Goal: Find contact information: Find contact information

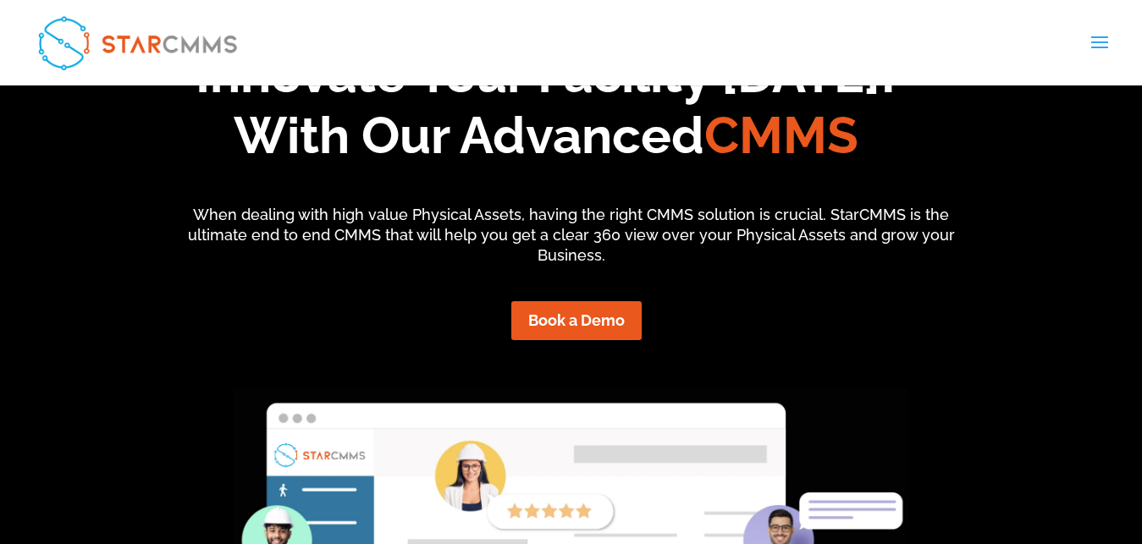
scroll to position [6955, 0]
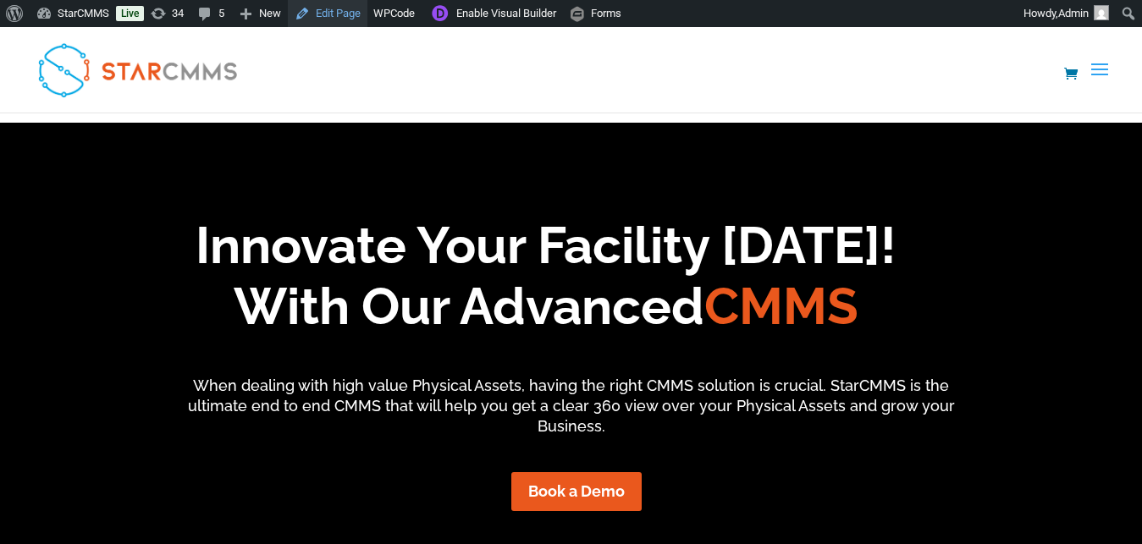
scroll to position [138, 255]
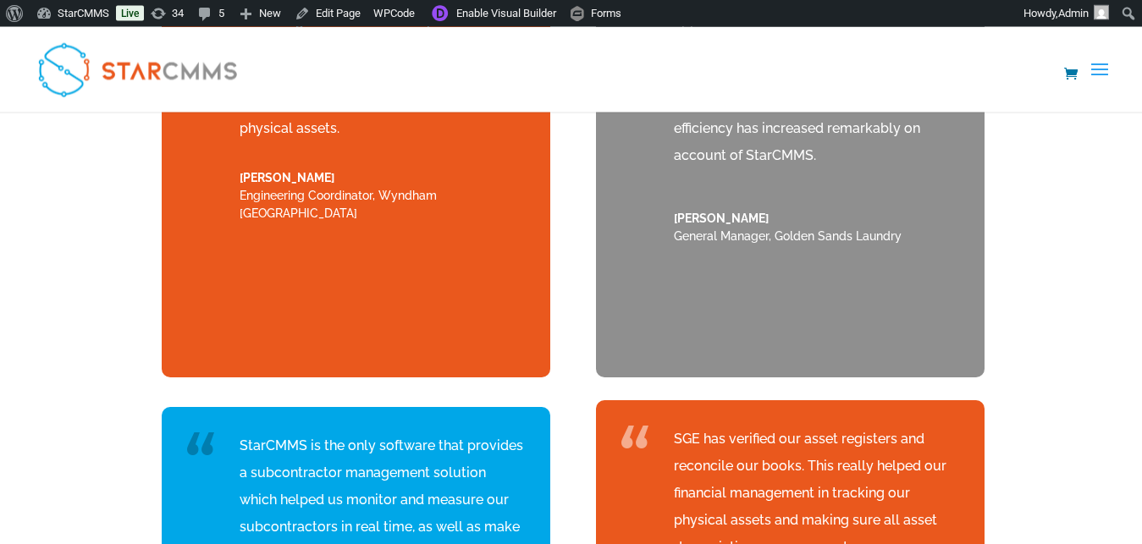
scroll to position [6978, 0]
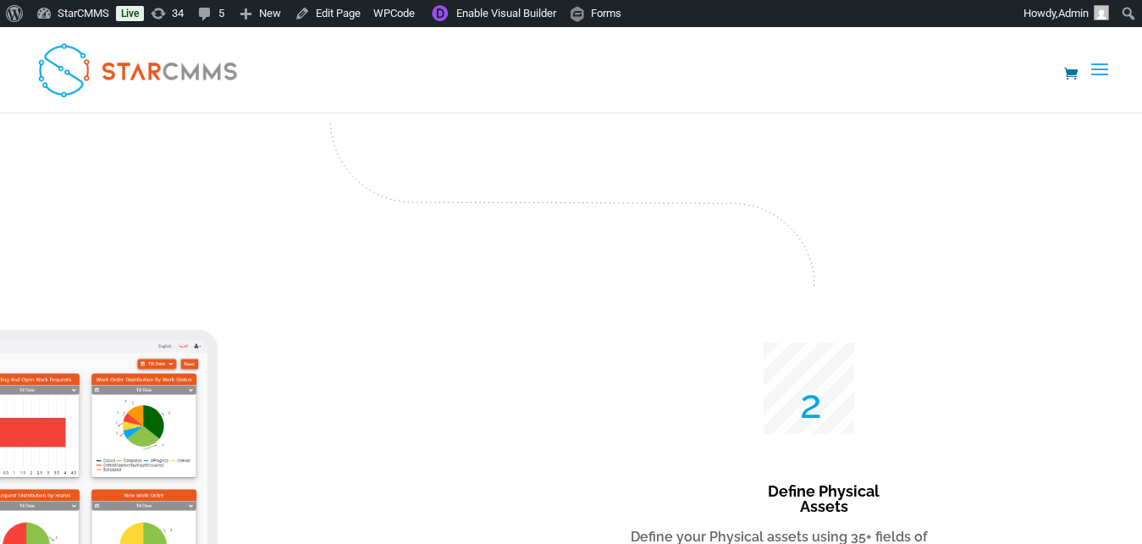
scroll to position [1795, 0]
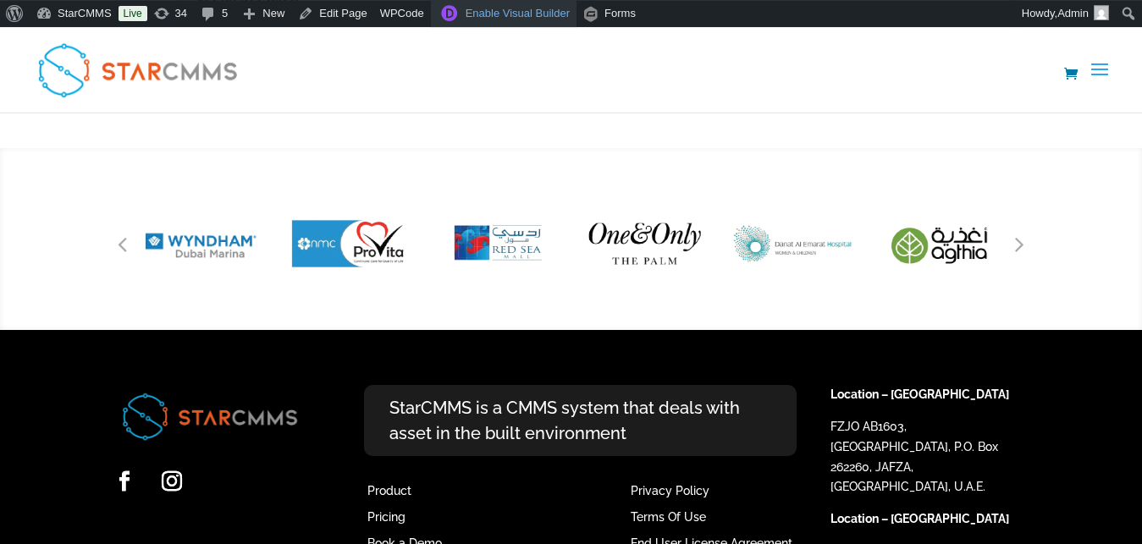
scroll to position [1993, 0]
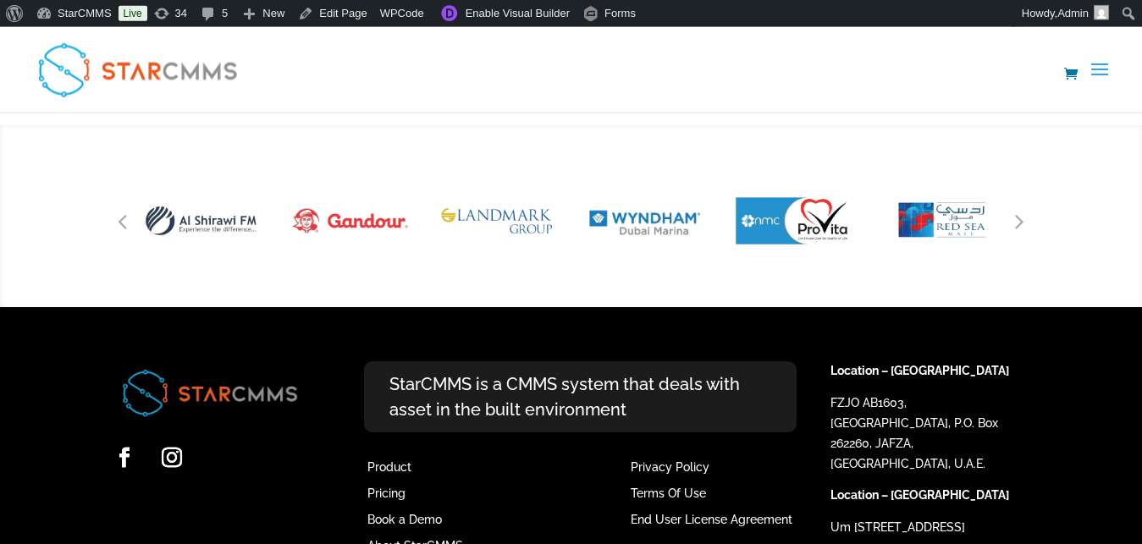
scroll to position [1974, 0]
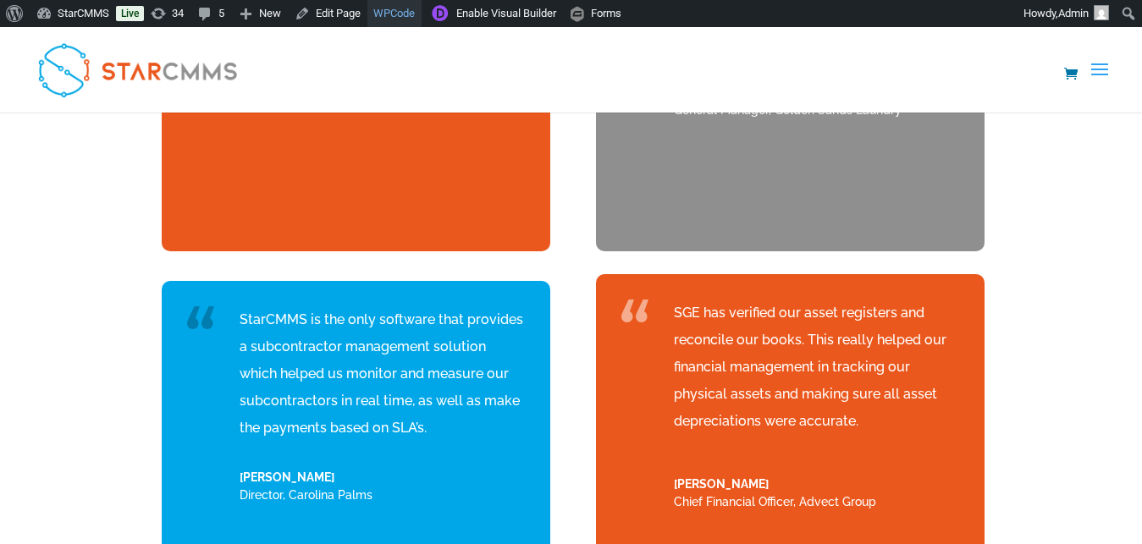
scroll to position [138, 255]
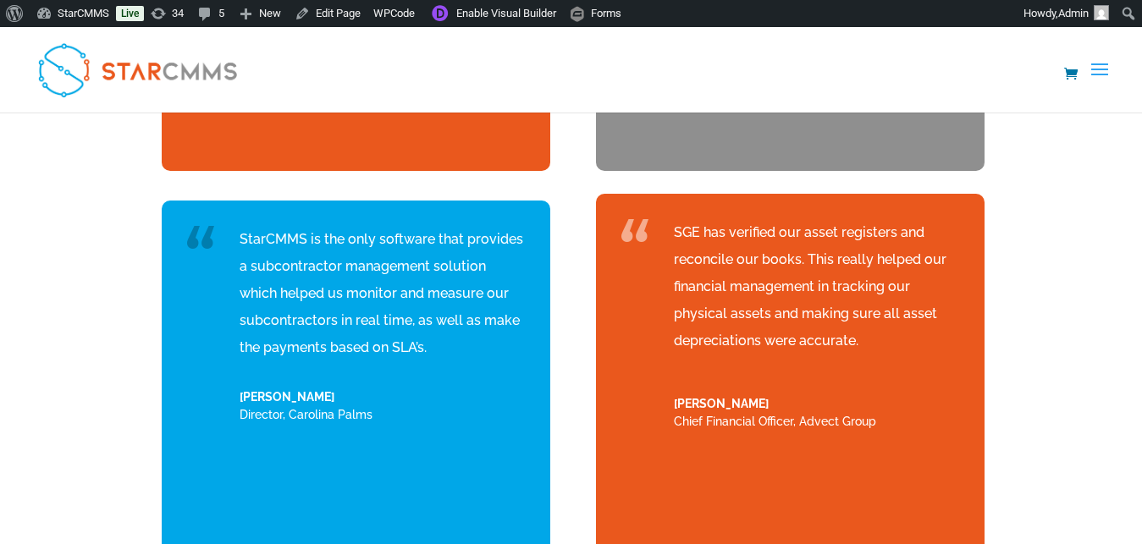
scroll to position [6923, 0]
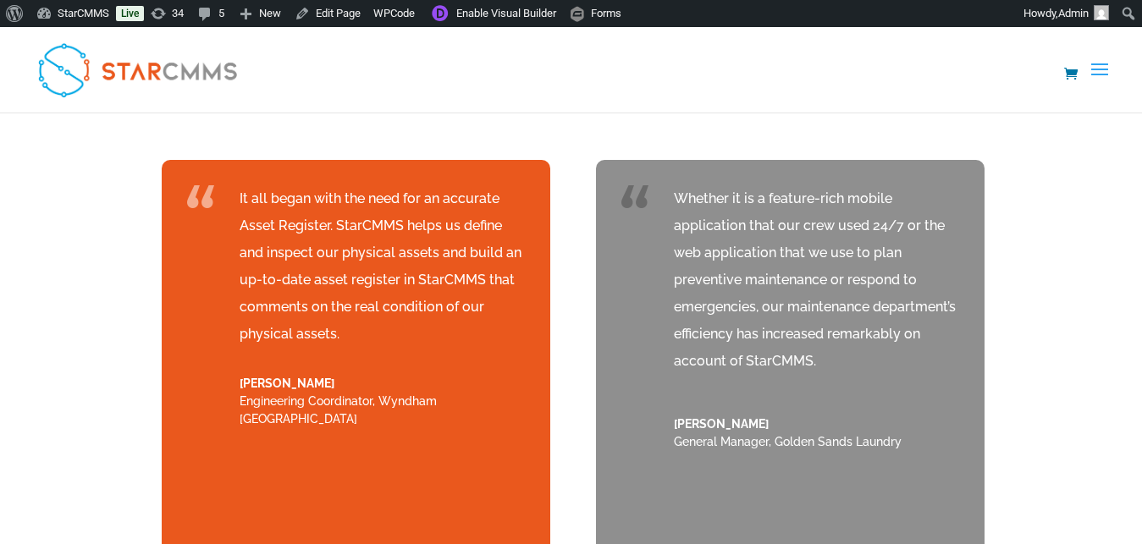
scroll to position [6976, 0]
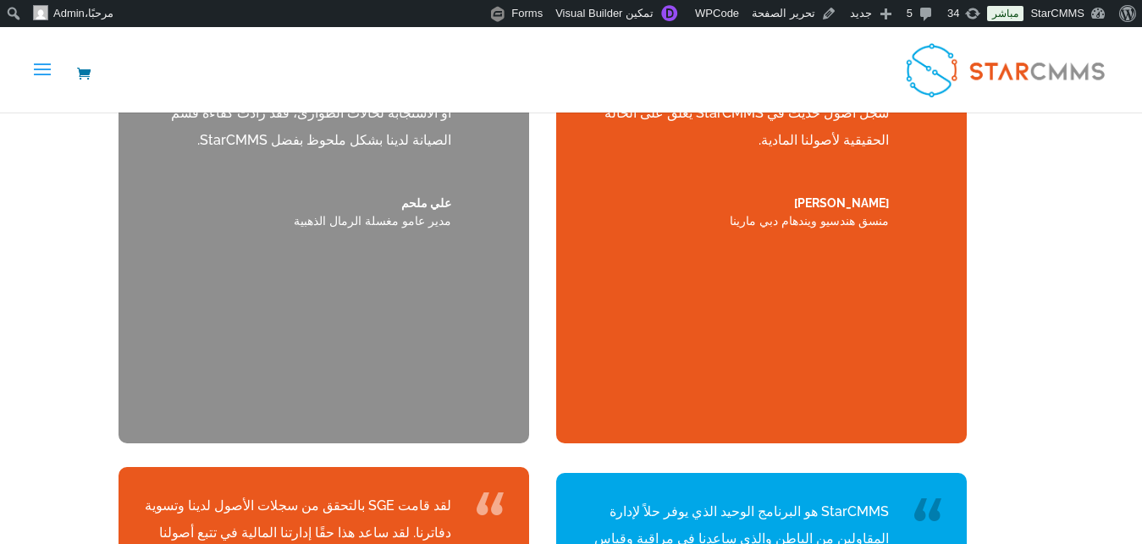
scroll to position [6807, 0]
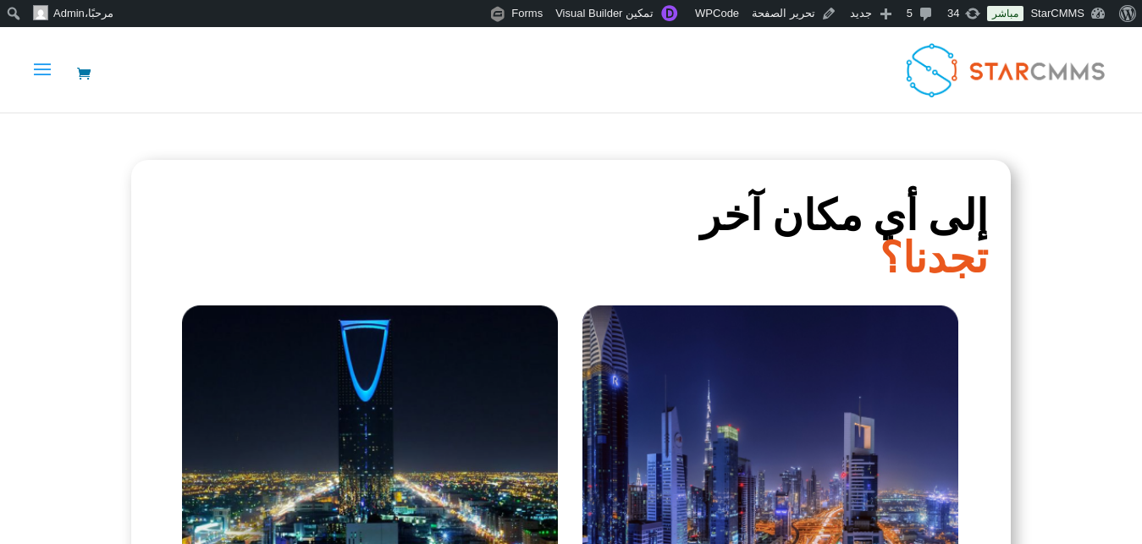
scroll to position [1727, 0]
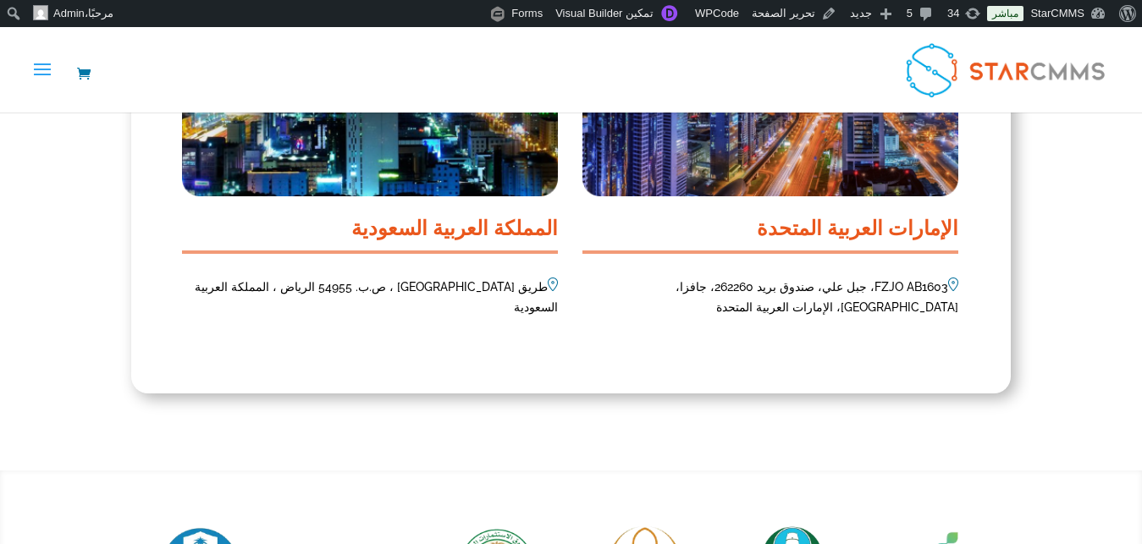
scroll to position [2015, 0]
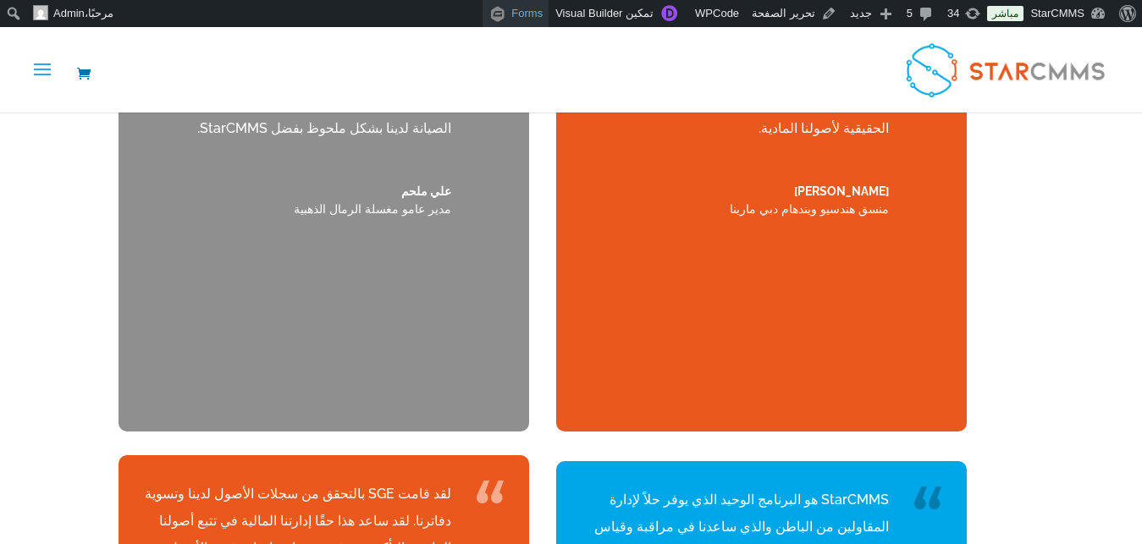
scroll to position [152, 0]
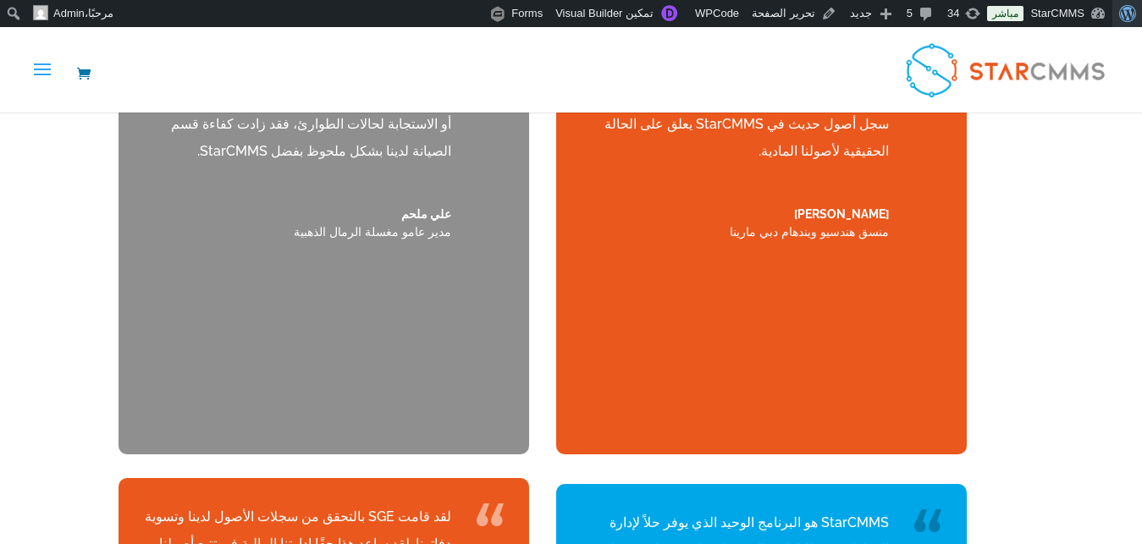
scroll to position [6785, 0]
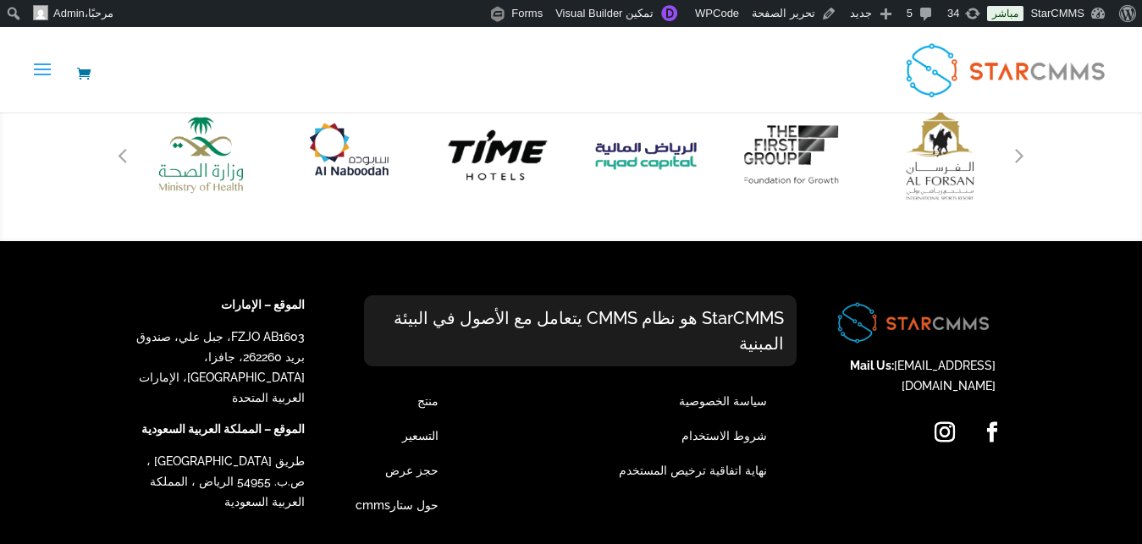
scroll to position [1994, 0]
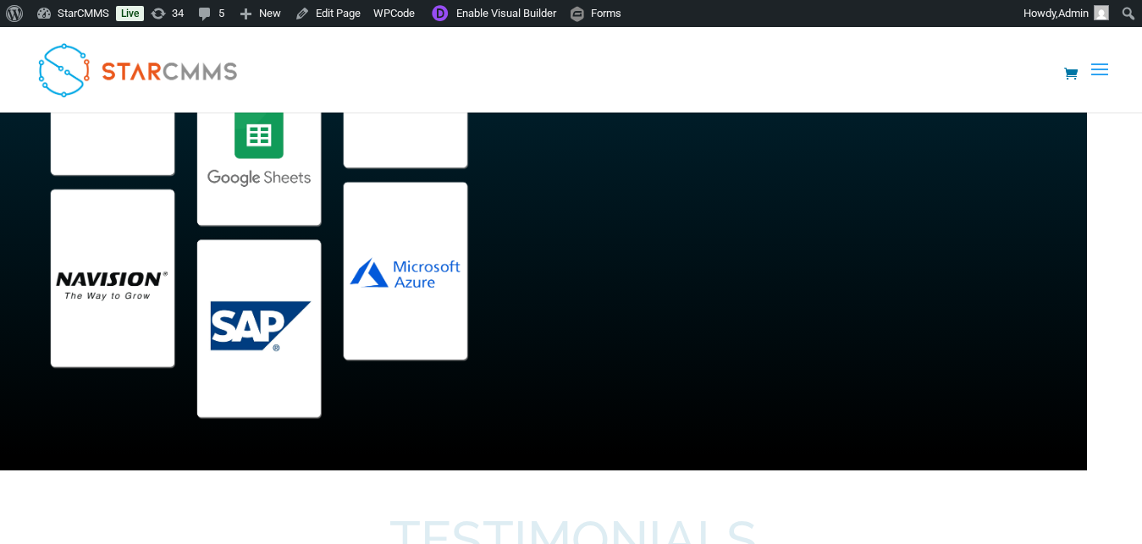
scroll to position [6976, 0]
